Goal: Check status: Check status

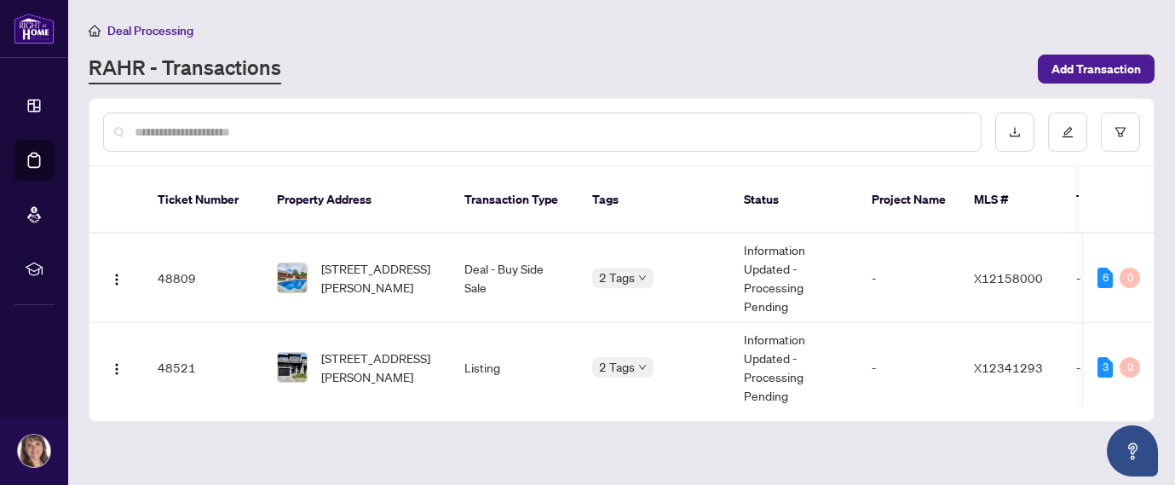
scroll to position [408, 0]
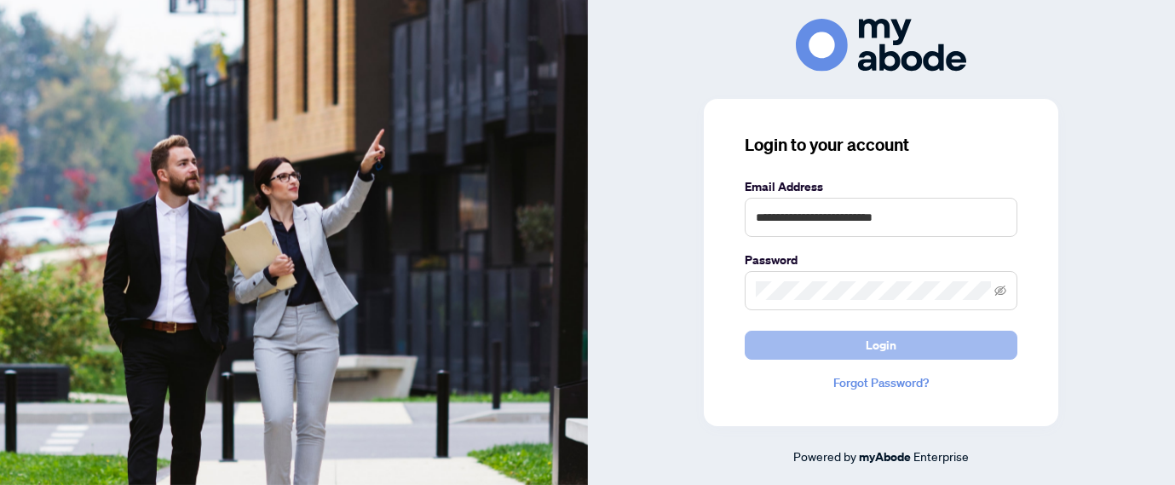
click at [892, 352] on span "Login" at bounding box center [881, 345] width 31 height 27
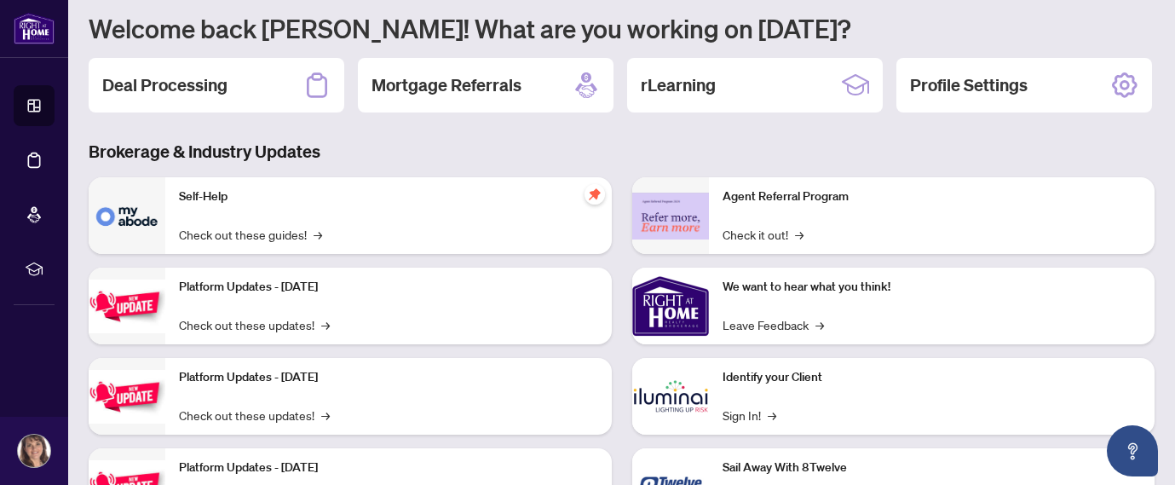
scroll to position [158, 0]
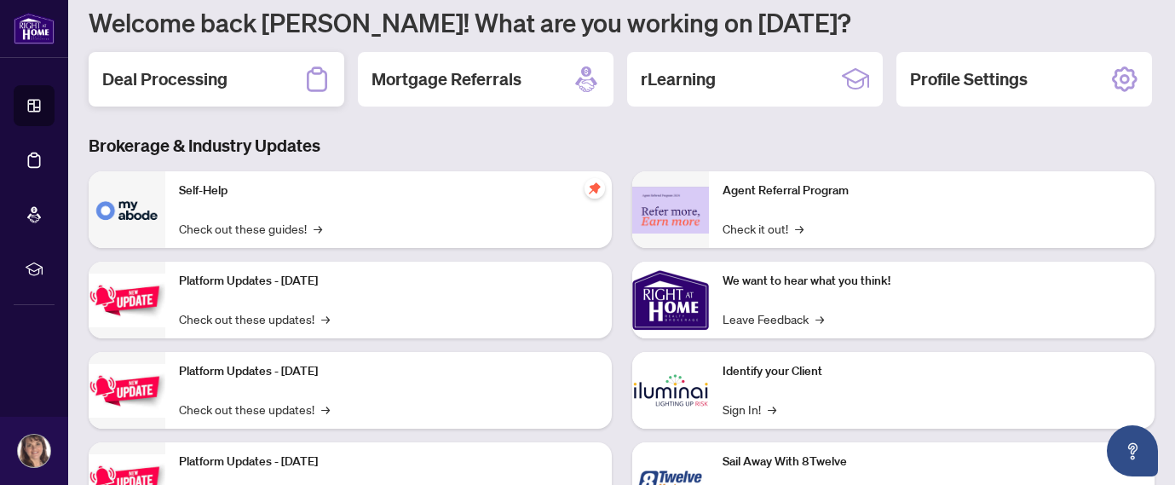
click at [197, 84] on h2 "Deal Processing" at bounding box center [164, 79] width 125 height 24
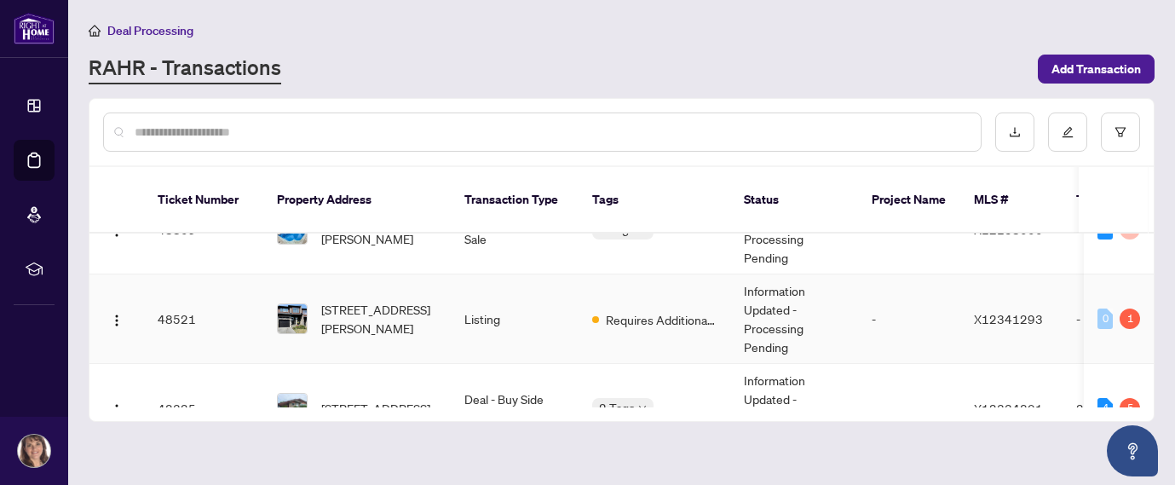
scroll to position [51, 0]
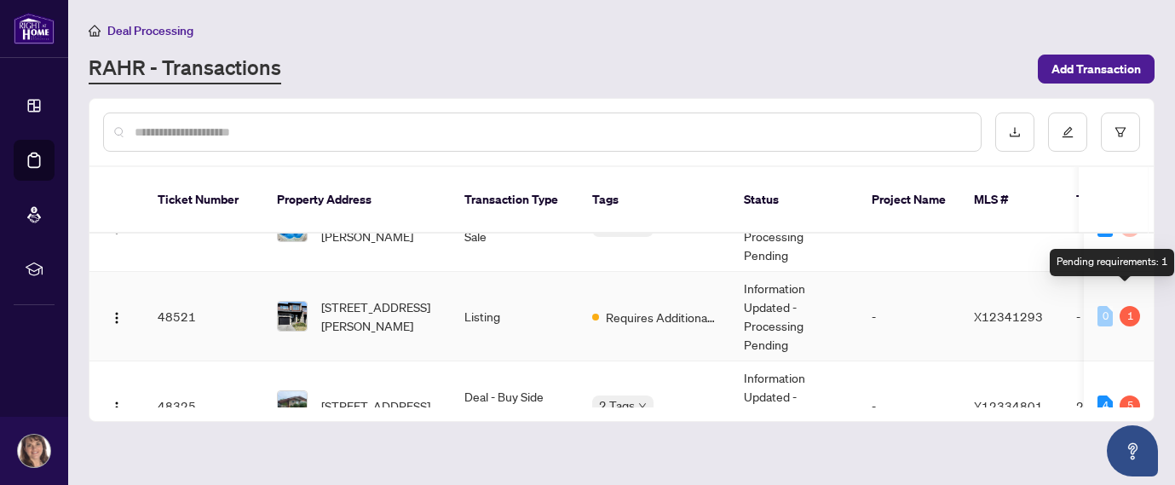
click at [1120, 306] on div "1" at bounding box center [1130, 316] width 20 height 20
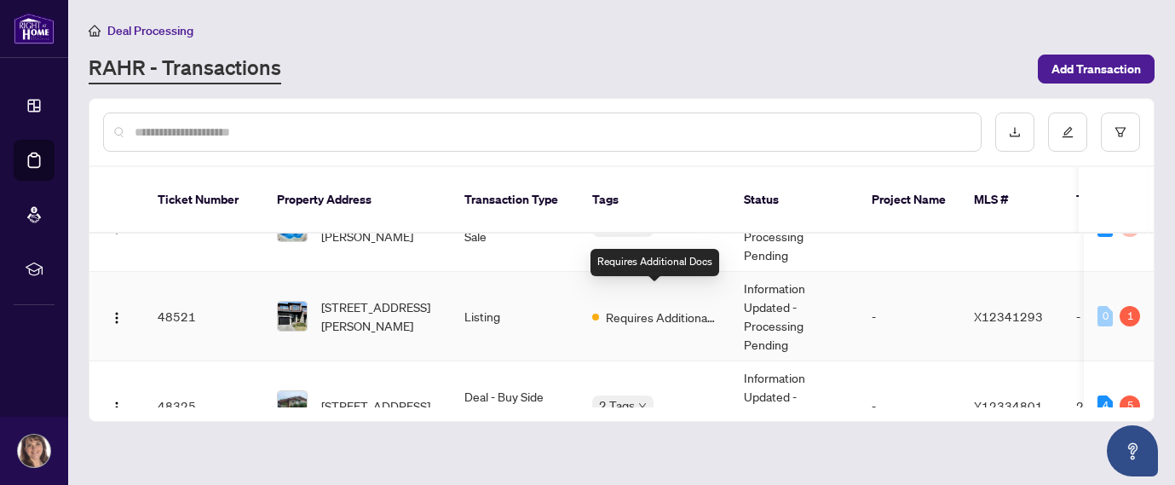
click at [632, 308] on span "Requires Additional Docs" at bounding box center [661, 317] width 111 height 19
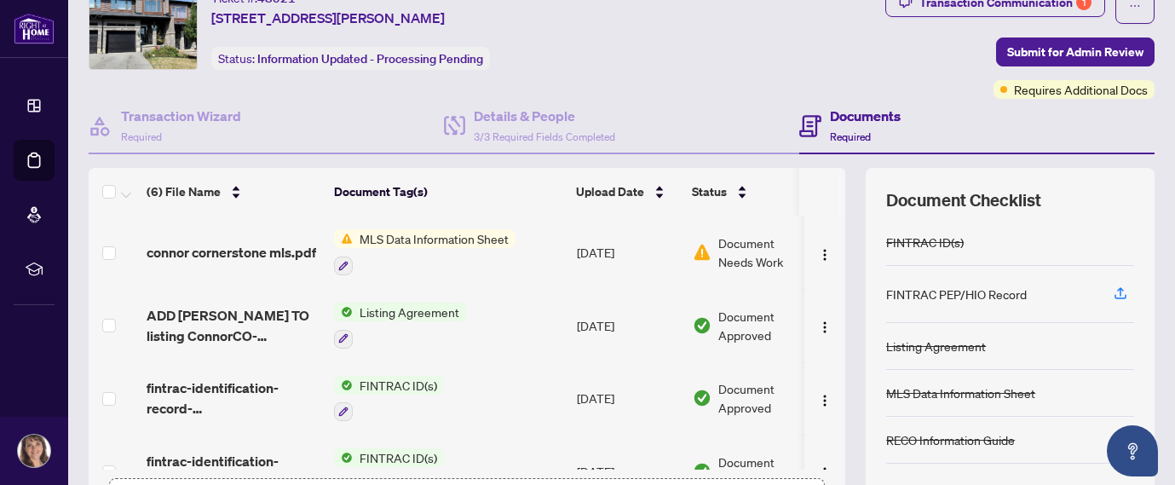
scroll to position [67, 0]
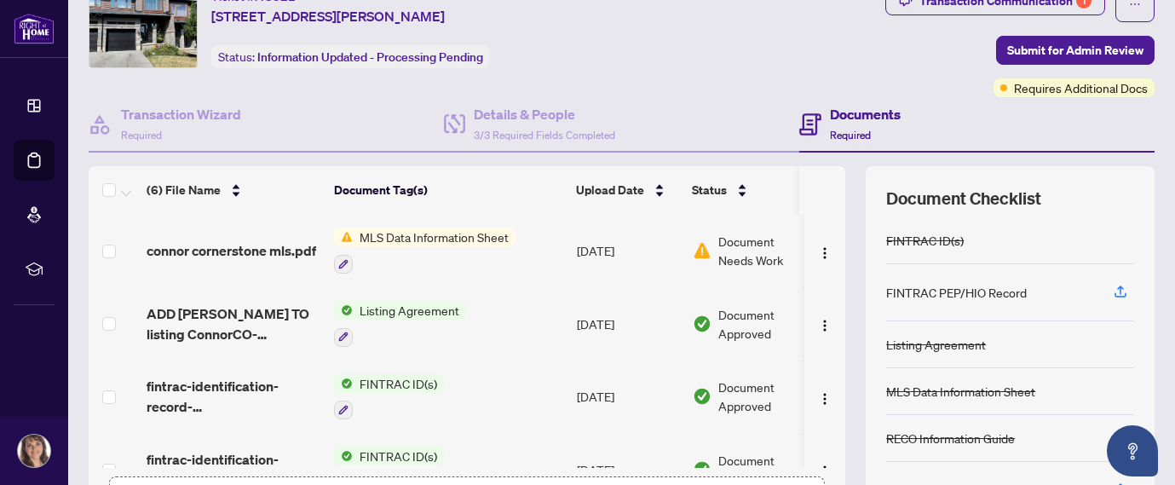
click at [739, 240] on span "Document Needs Work" at bounding box center [763, 251] width 89 height 38
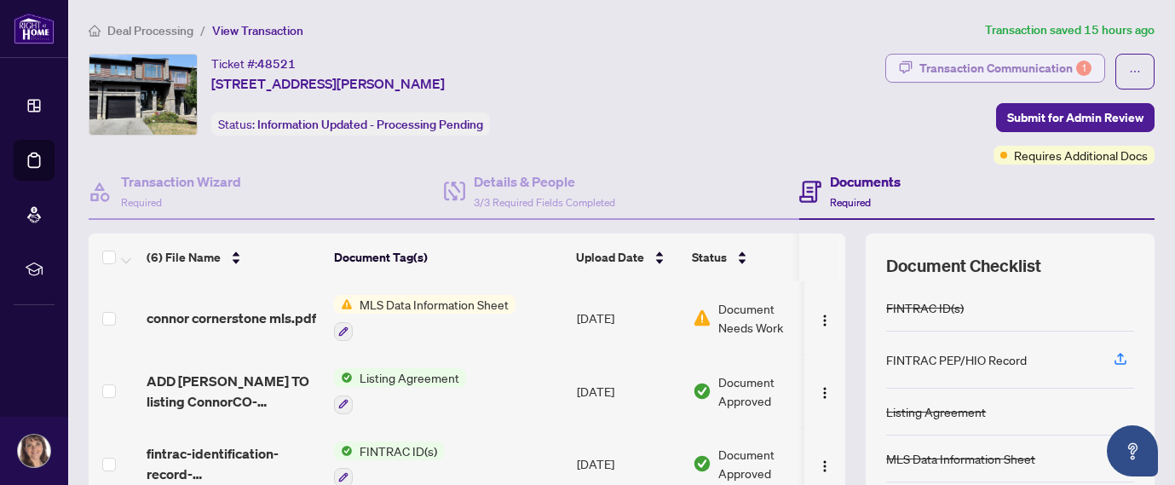
click at [972, 64] on div "Transaction Communication 1" at bounding box center [1006, 68] width 172 height 27
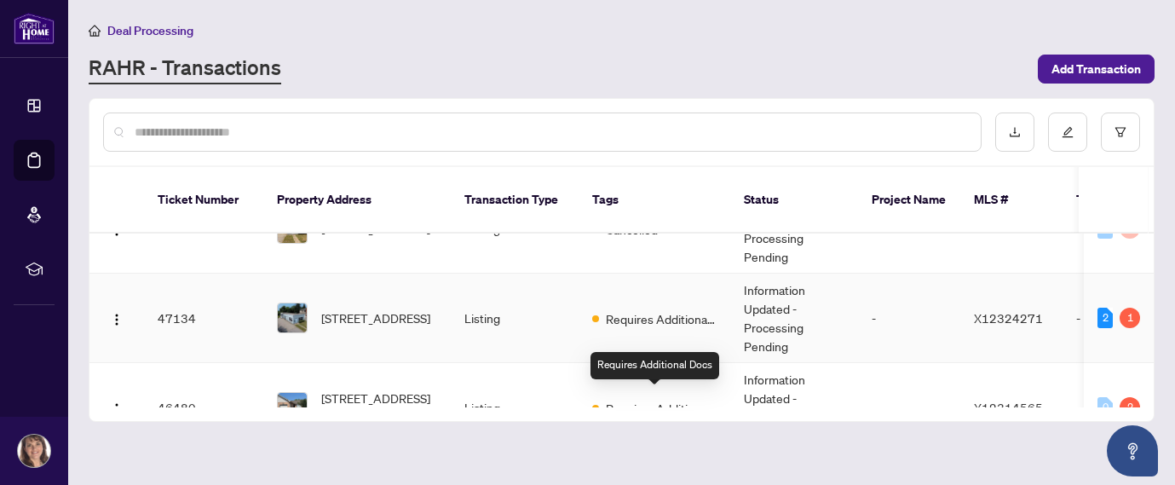
scroll to position [306, 0]
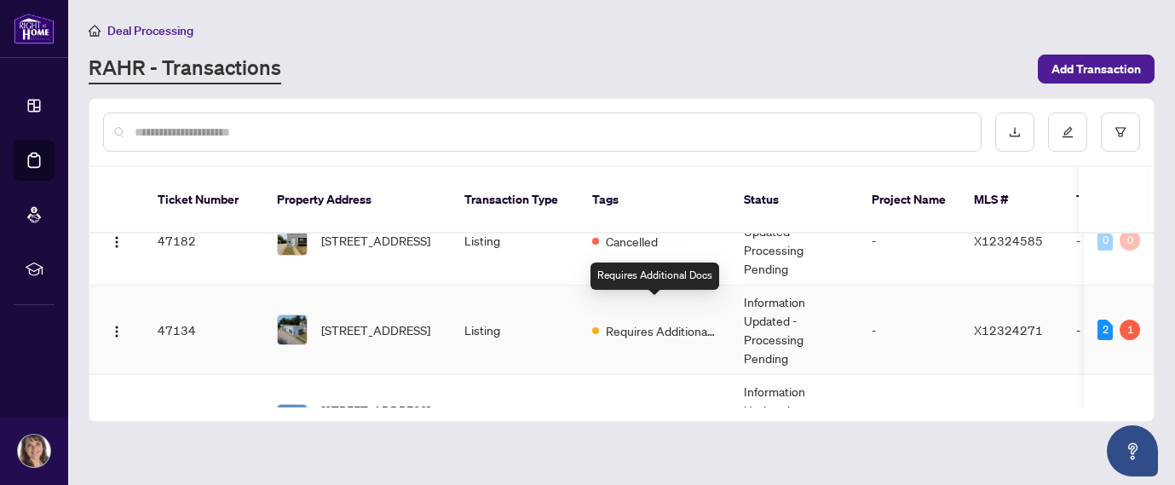
click at [628, 321] on span "Requires Additional Docs" at bounding box center [661, 330] width 111 height 19
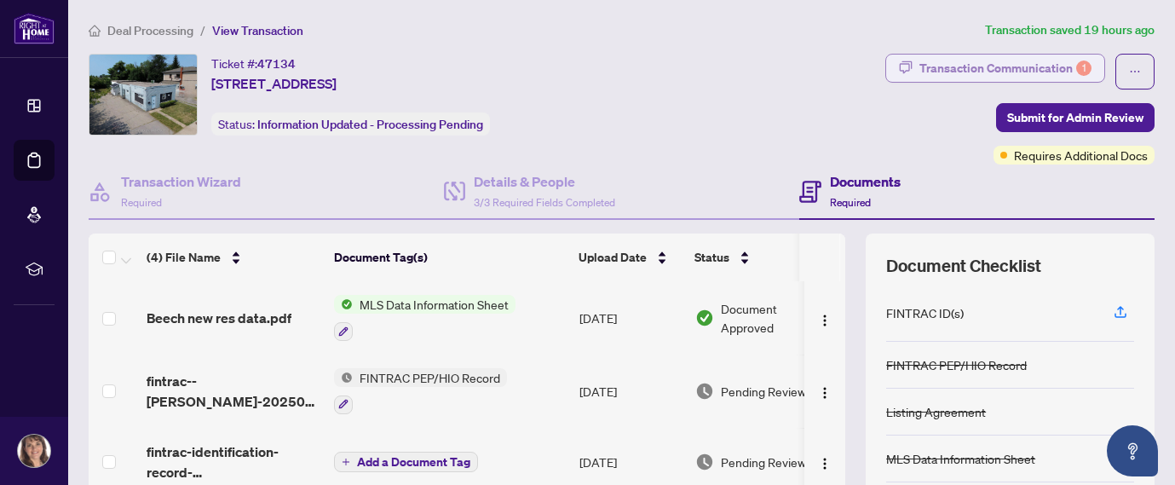
click at [1001, 66] on div "Transaction Communication 1" at bounding box center [1006, 68] width 172 height 27
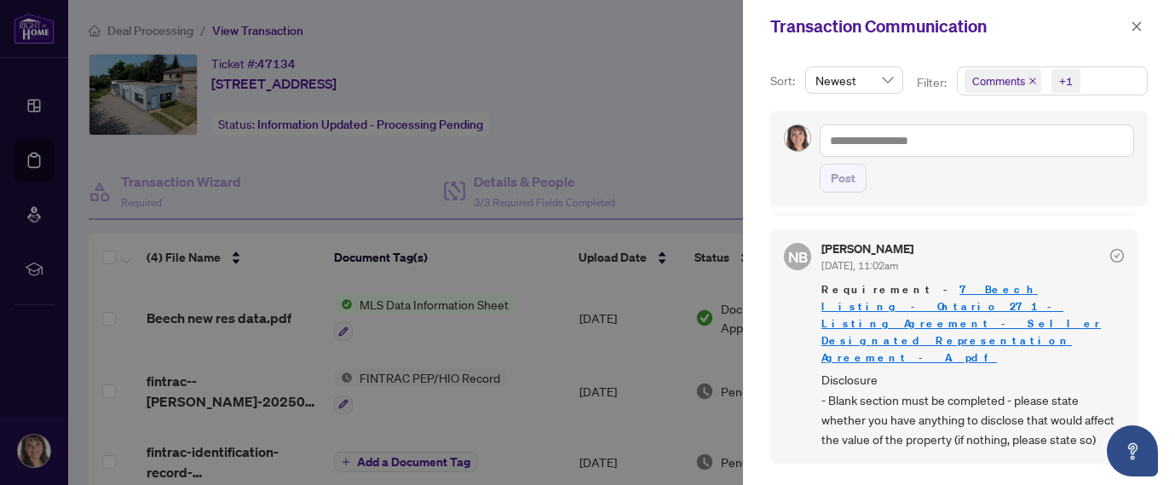
scroll to position [228, 0]
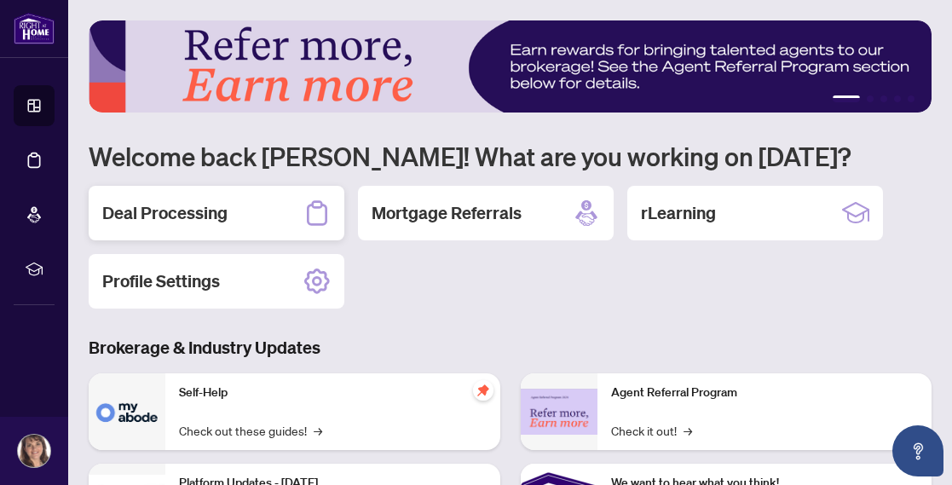
click at [210, 212] on h2 "Deal Processing" at bounding box center [164, 213] width 125 height 24
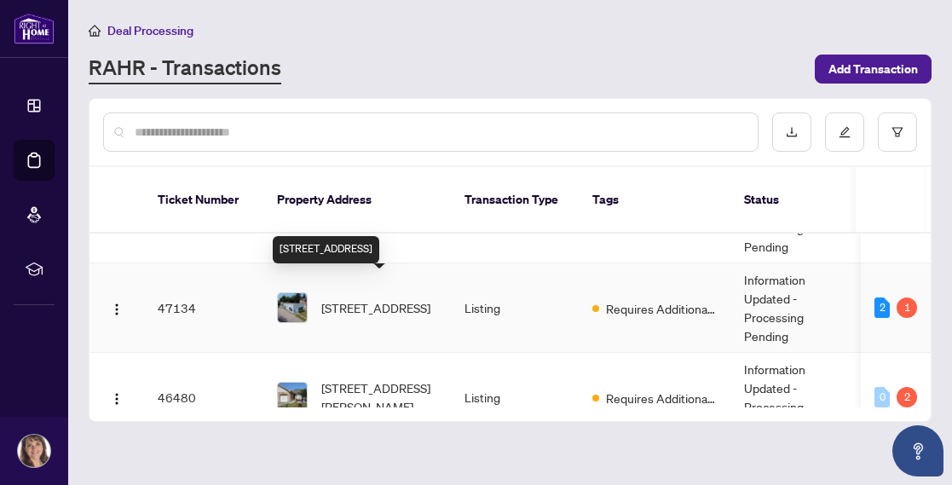
scroll to position [331, 0]
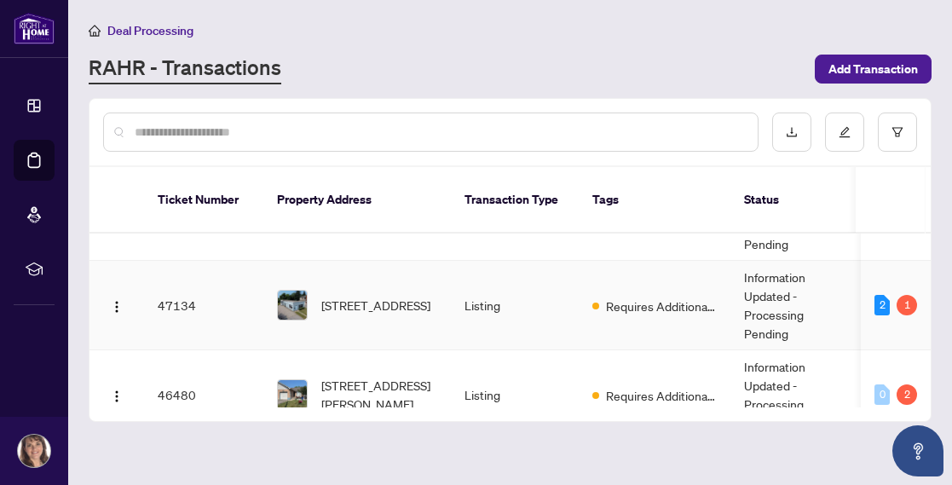
click at [309, 290] on div "[STREET_ADDRESS]" at bounding box center [357, 305] width 160 height 31
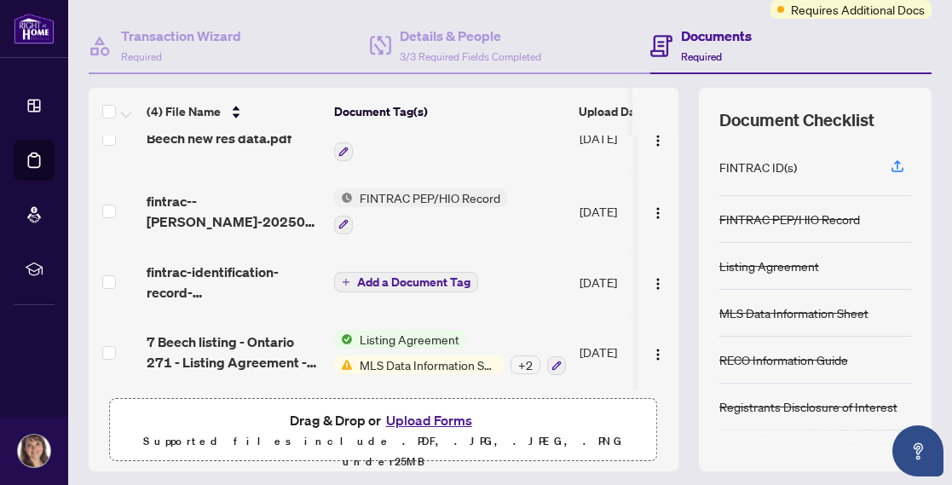
scroll to position [147, 0]
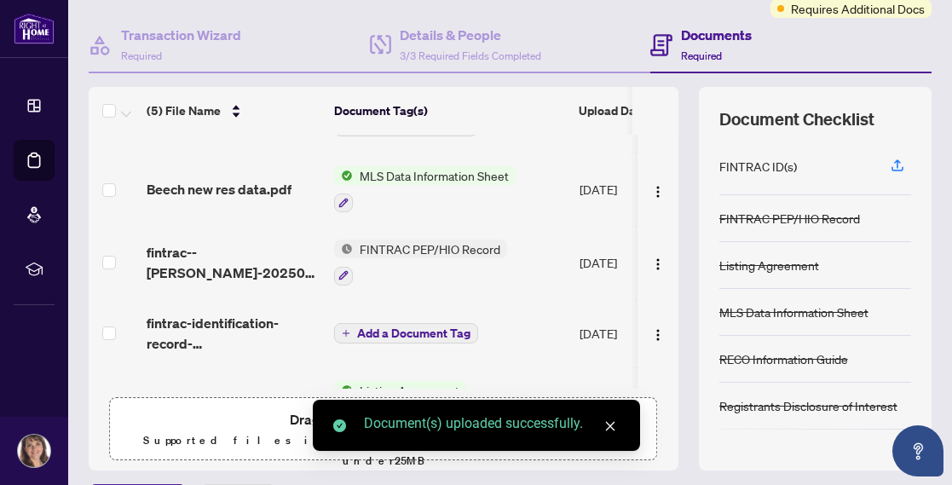
click at [413, 172] on span "MLS Data Information Sheet" at bounding box center [434, 175] width 163 height 19
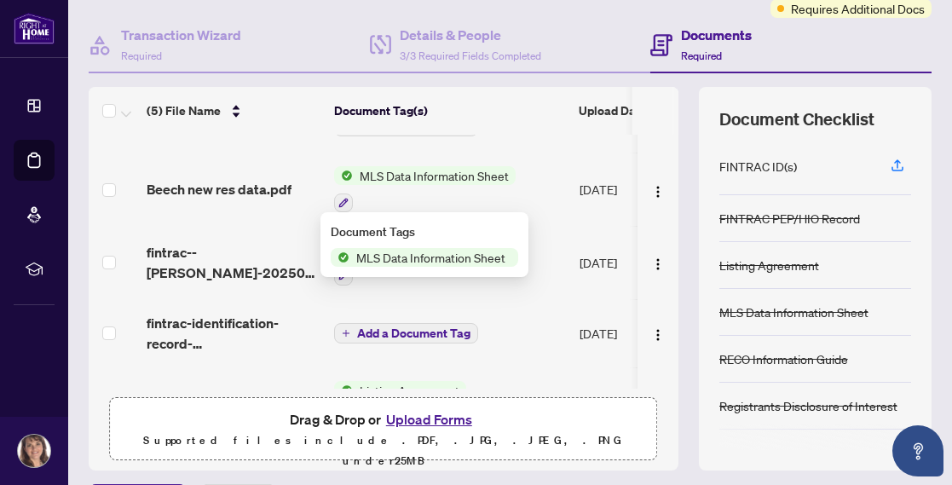
click at [411, 259] on span "MLS Data Information Sheet" at bounding box center [430, 257] width 163 height 19
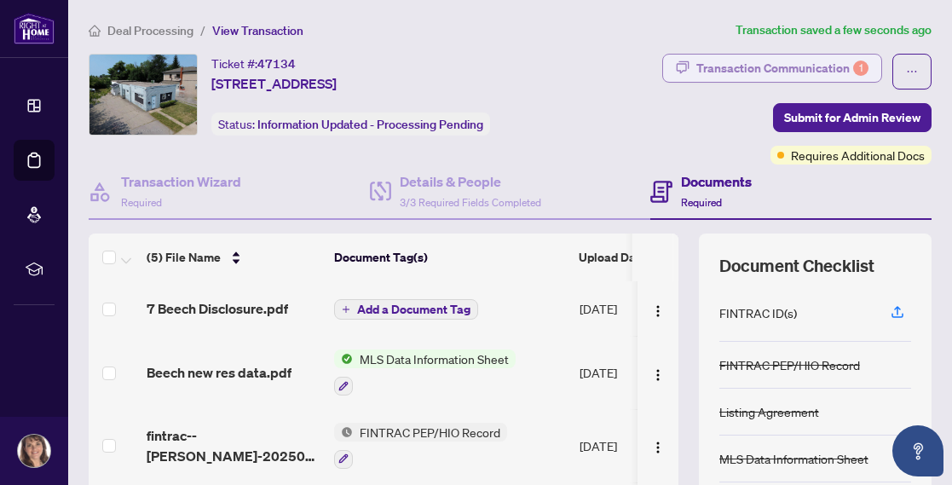
click at [784, 67] on div "Transaction Communication 1" at bounding box center [782, 68] width 172 height 27
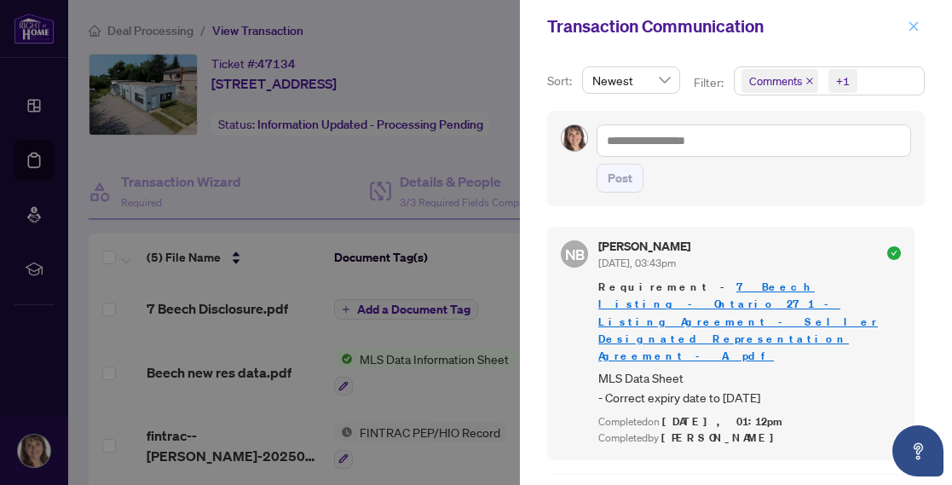
click at [911, 28] on icon "close" at bounding box center [913, 25] width 9 height 9
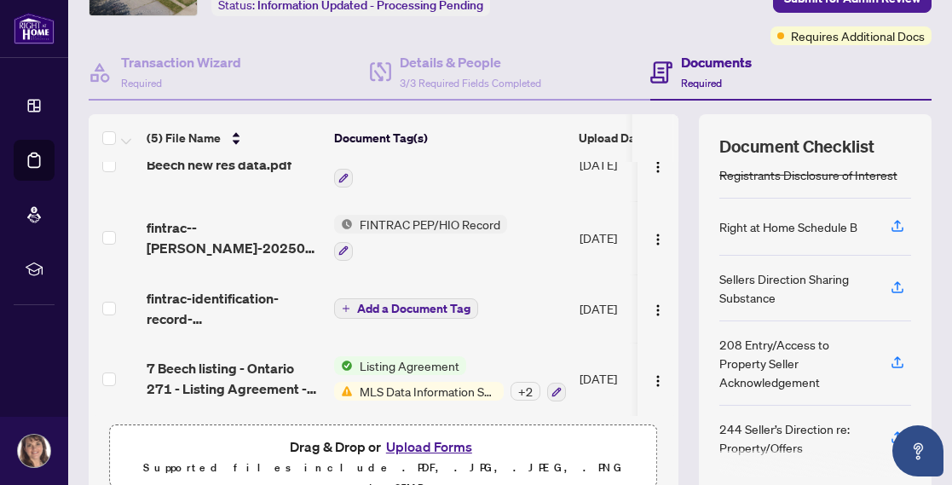
scroll to position [138, 0]
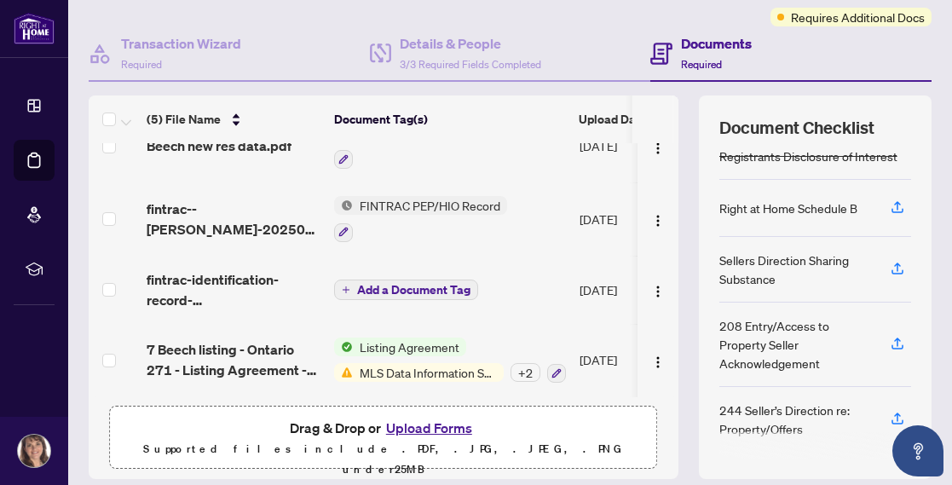
click at [430, 338] on span "Listing Agreement" at bounding box center [409, 347] width 113 height 19
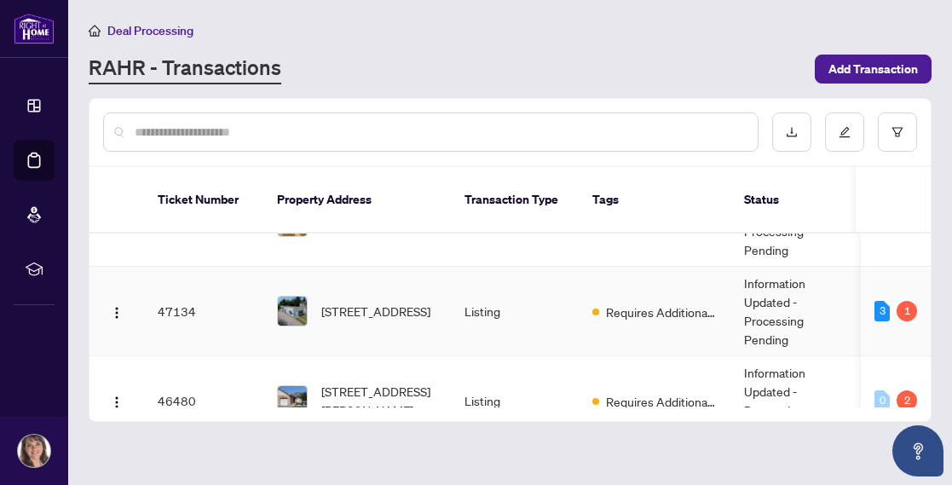
scroll to position [329, 0]
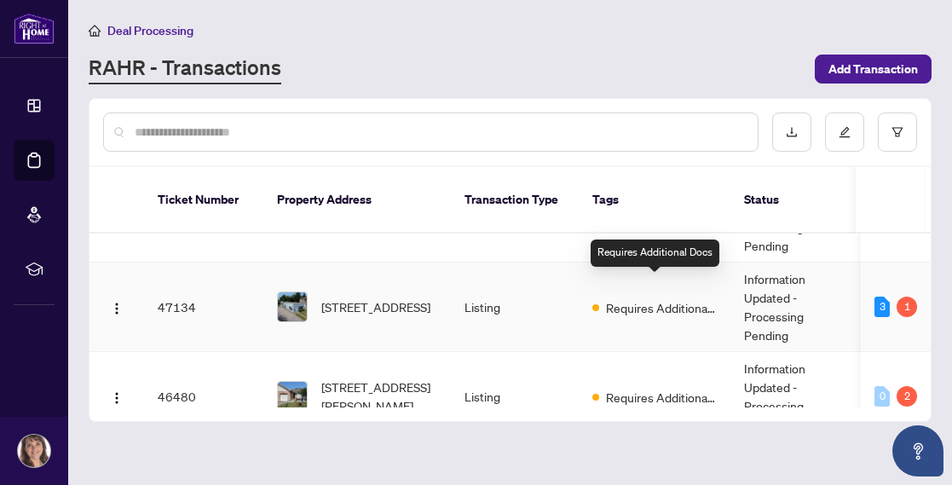
click at [629, 298] on span "Requires Additional Docs" at bounding box center [661, 307] width 111 height 19
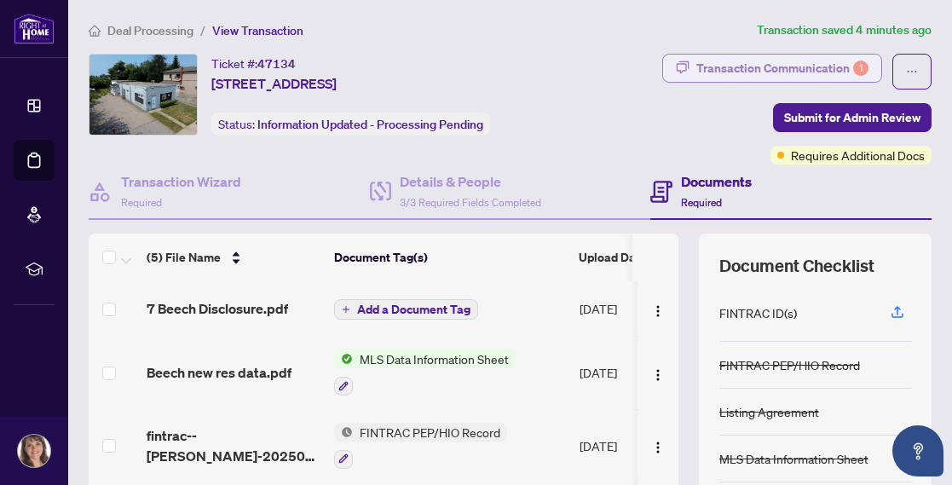
click at [795, 72] on div "Transaction Communication 1" at bounding box center [782, 68] width 172 height 27
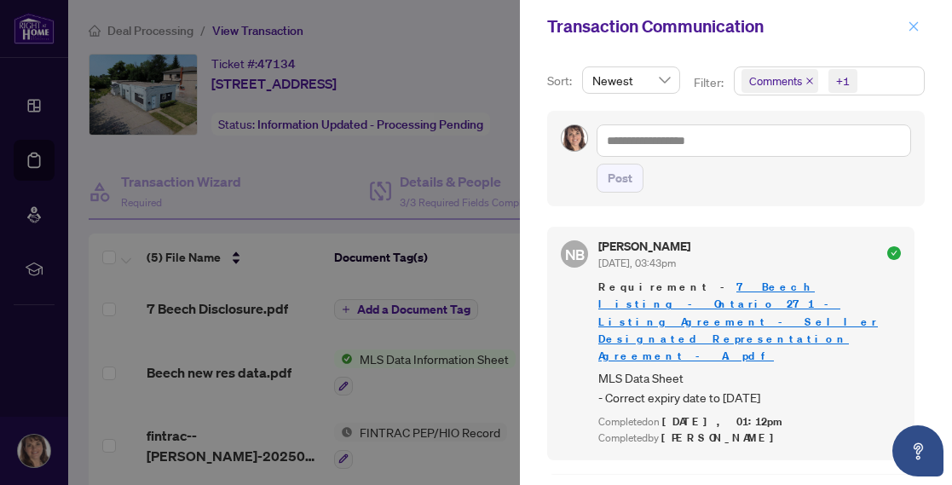
click at [911, 29] on icon "close" at bounding box center [913, 25] width 9 height 9
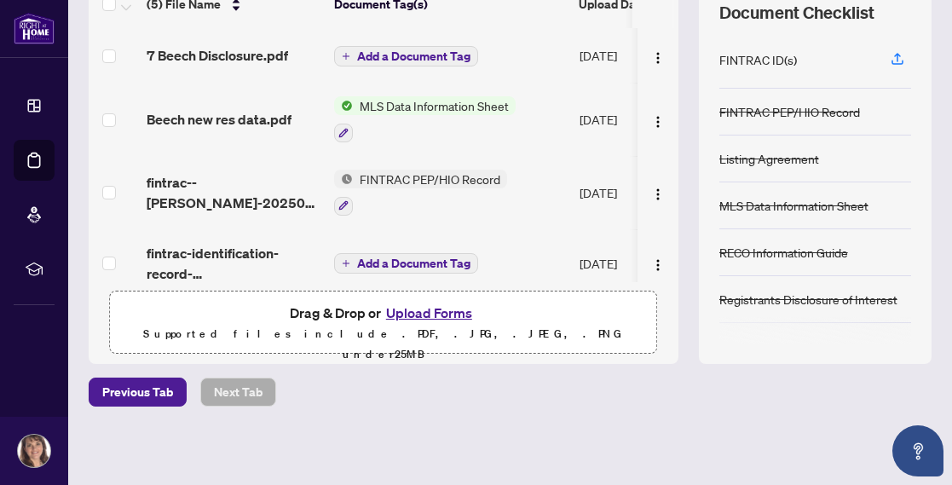
scroll to position [27, 0]
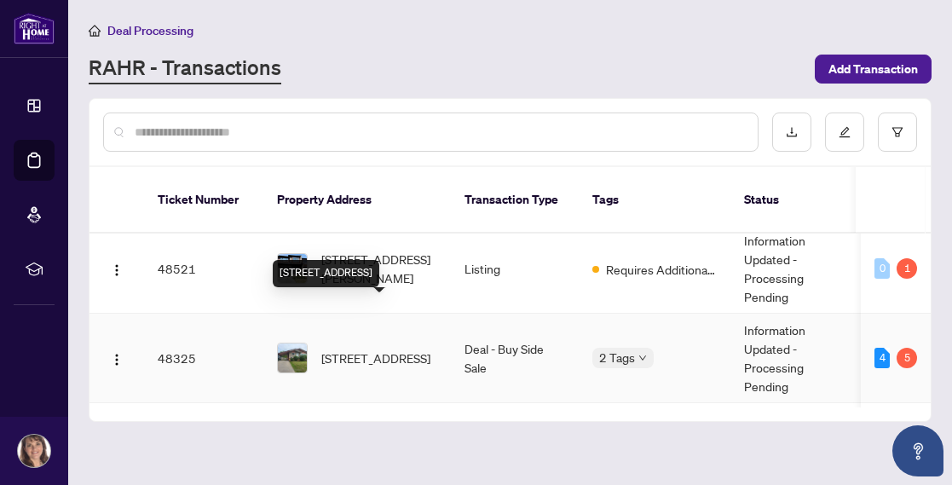
scroll to position [96, 0]
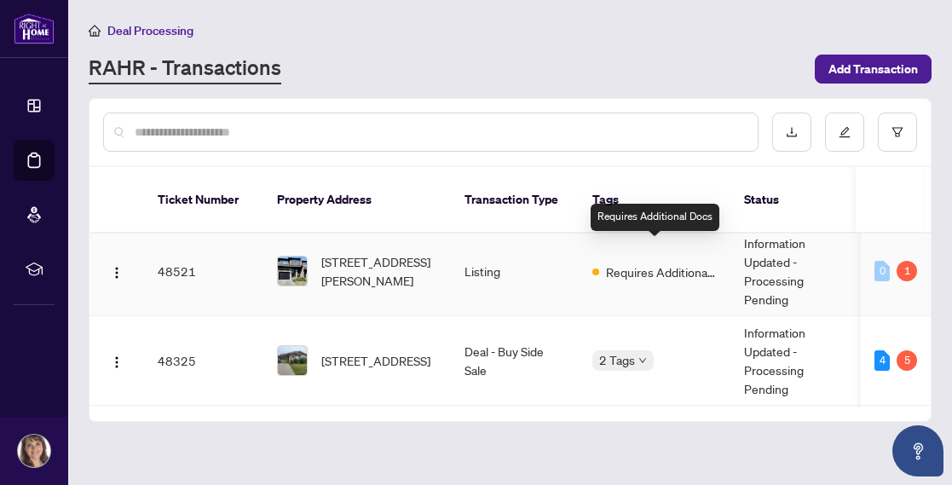
click at [663, 263] on span "Requires Additional Docs" at bounding box center [661, 272] width 111 height 19
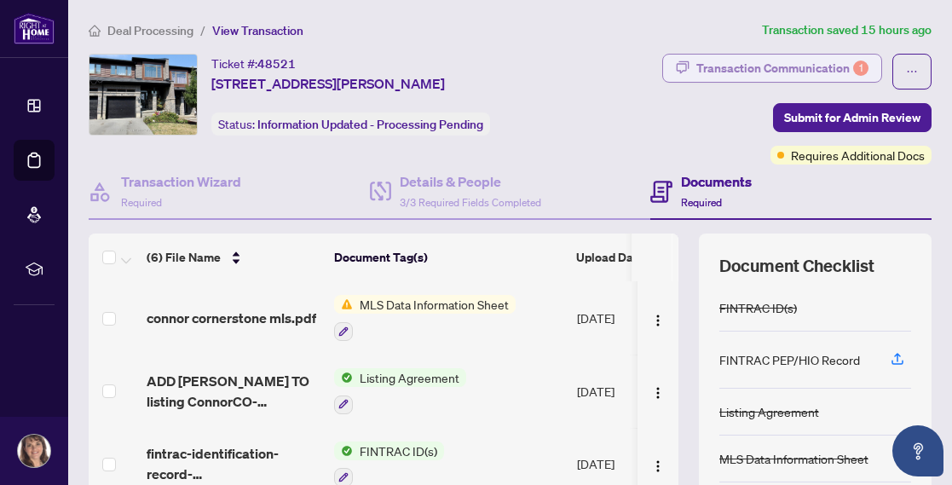
click at [804, 66] on div "Transaction Communication 1" at bounding box center [782, 68] width 172 height 27
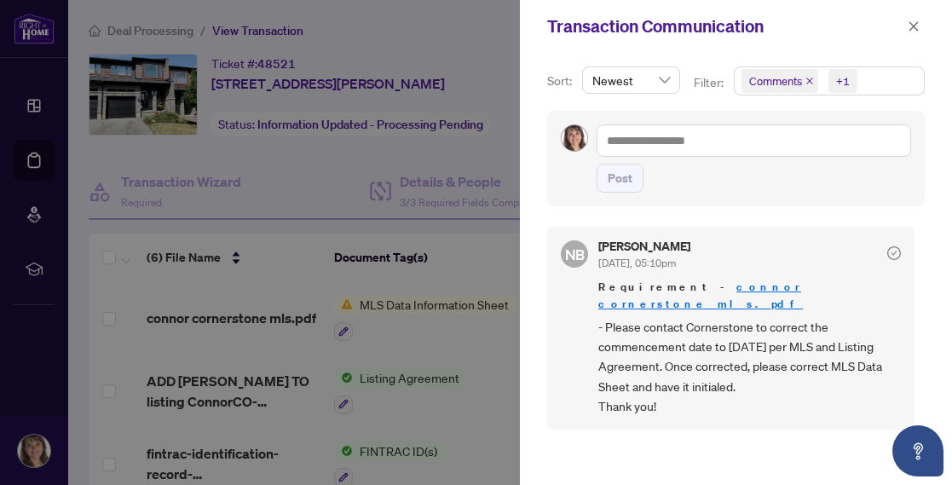
drag, startPoint x: 804, startPoint y: 66, endPoint x: 602, endPoint y: -40, distance: 228.0
click at [602, 0] on html "Dashboard Deal Processing Mortgage Referrals rLearning [PERSON_NAME] [EMAIL_ADD…" at bounding box center [476, 242] width 952 height 485
